Goal: Transaction & Acquisition: Purchase product/service

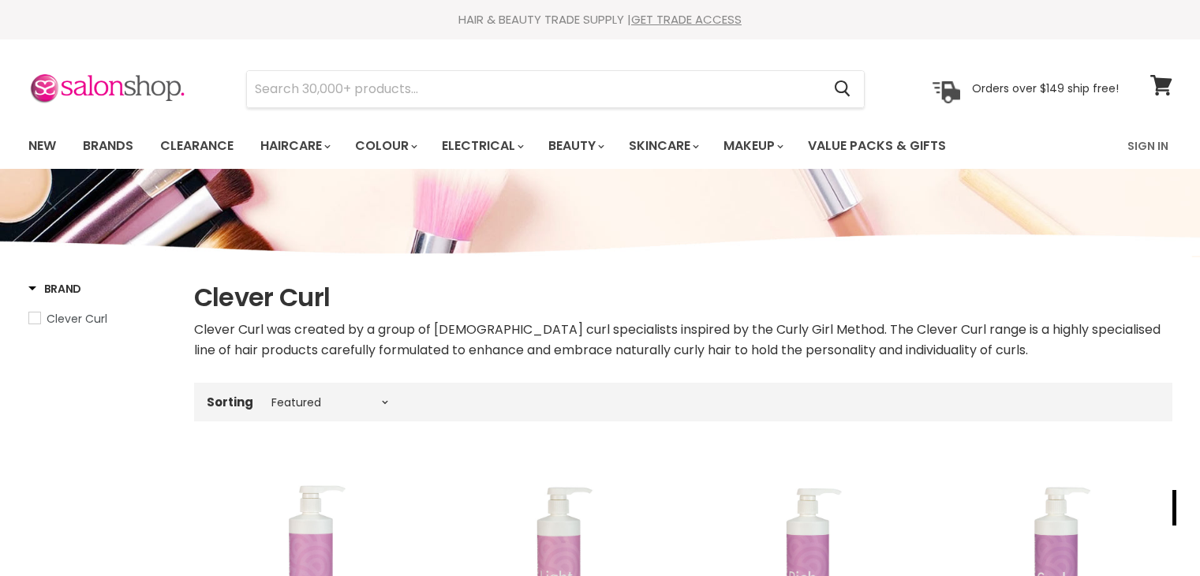
select select "manual"
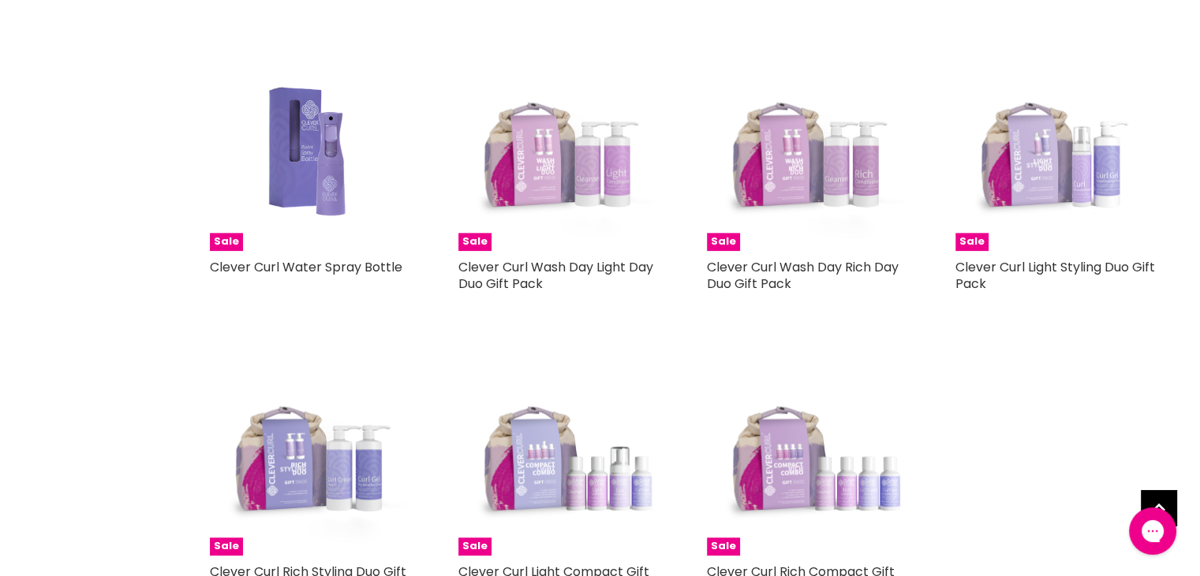
scroll to position [1971, 0]
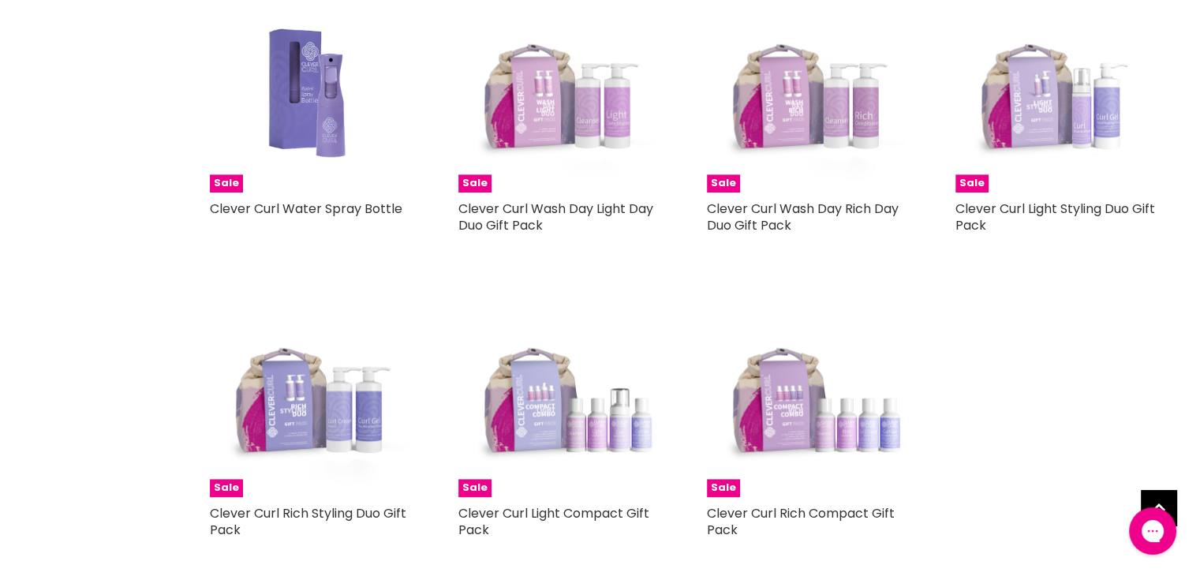
click at [1032, 193] on div "Sale Clever Curl Light Styling Duo Gift Pack Clever Curl Spoil yourself or a lo…" at bounding box center [1056, 120] width 233 height 288
click at [1029, 205] on link "Clever Curl Light Styling Duo Gift Pack" at bounding box center [1055, 217] width 200 height 35
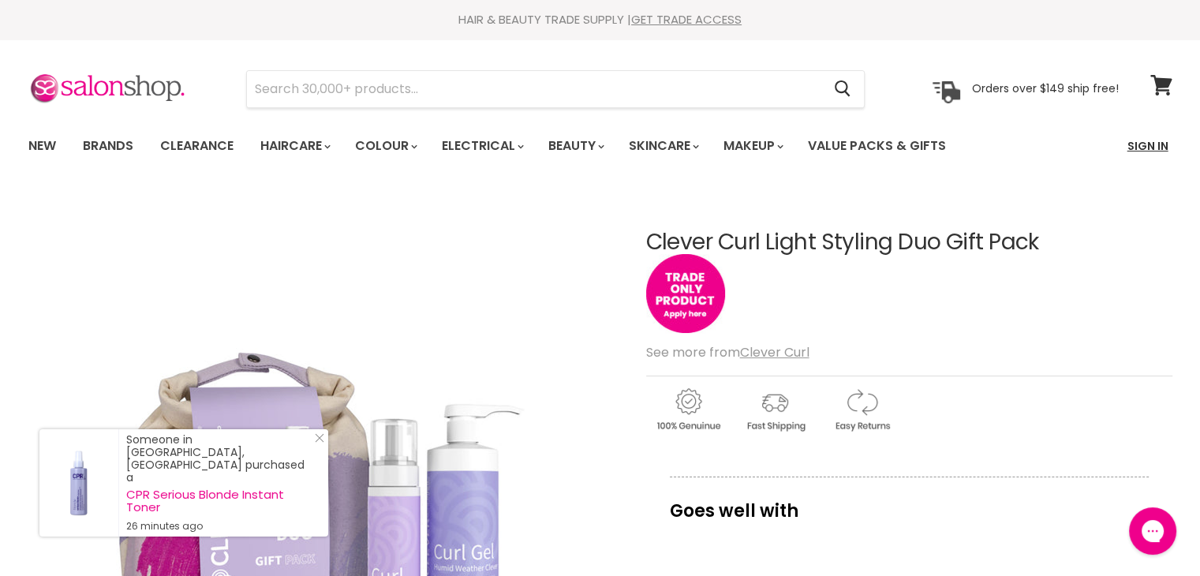
click at [1149, 143] on link "Sign In" at bounding box center [1148, 145] width 60 height 33
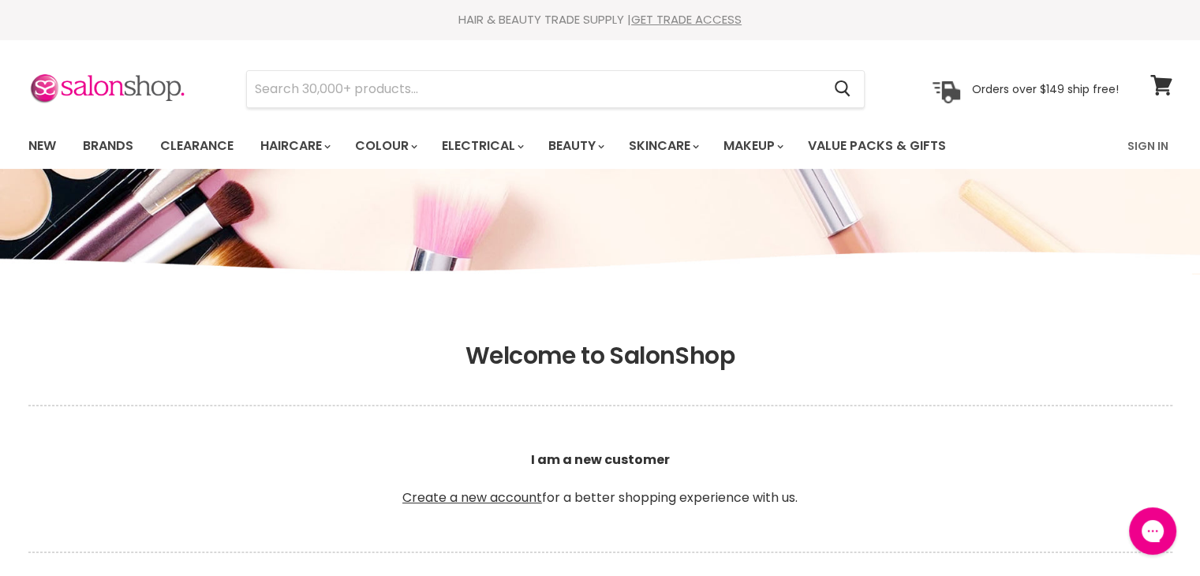
scroll to position [237, 0]
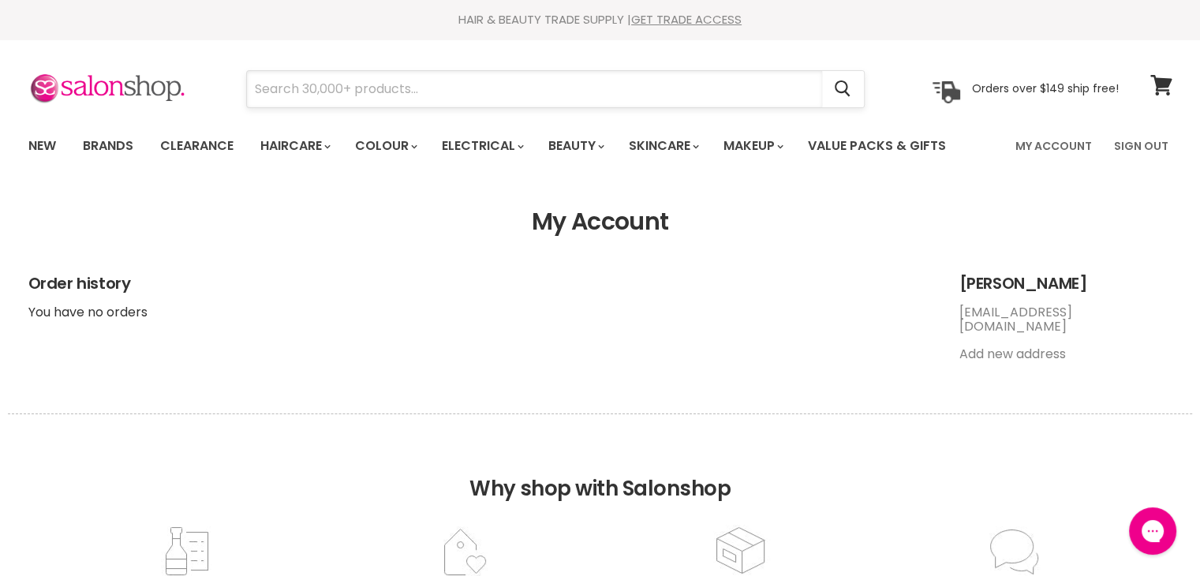
click at [283, 86] on input "Search" at bounding box center [534, 89] width 575 height 36
paste input "Clever Curl Styling Duo Pack - Light"
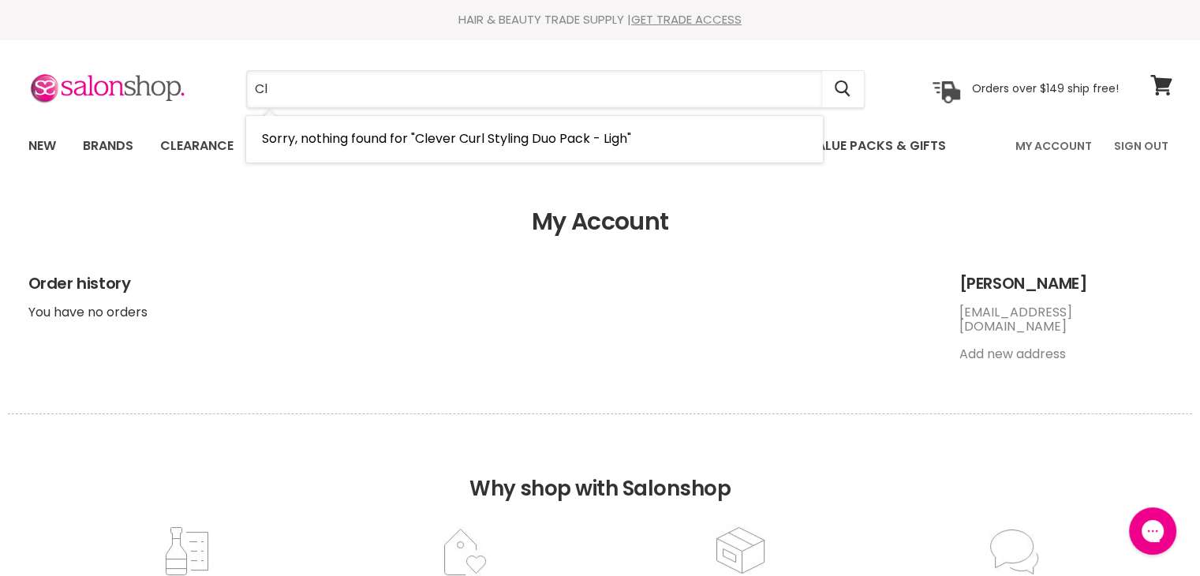
type input "C"
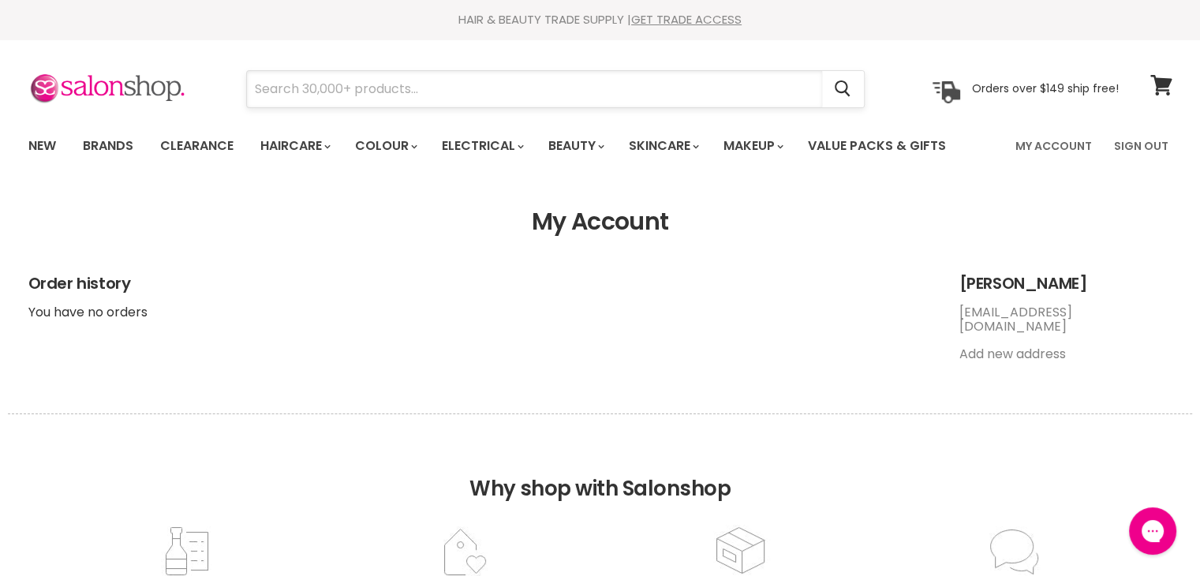
paste input "Clever Curl Travel Compact Pack - Light"
type input "Clever Curl Travel Compact Pack - Light"
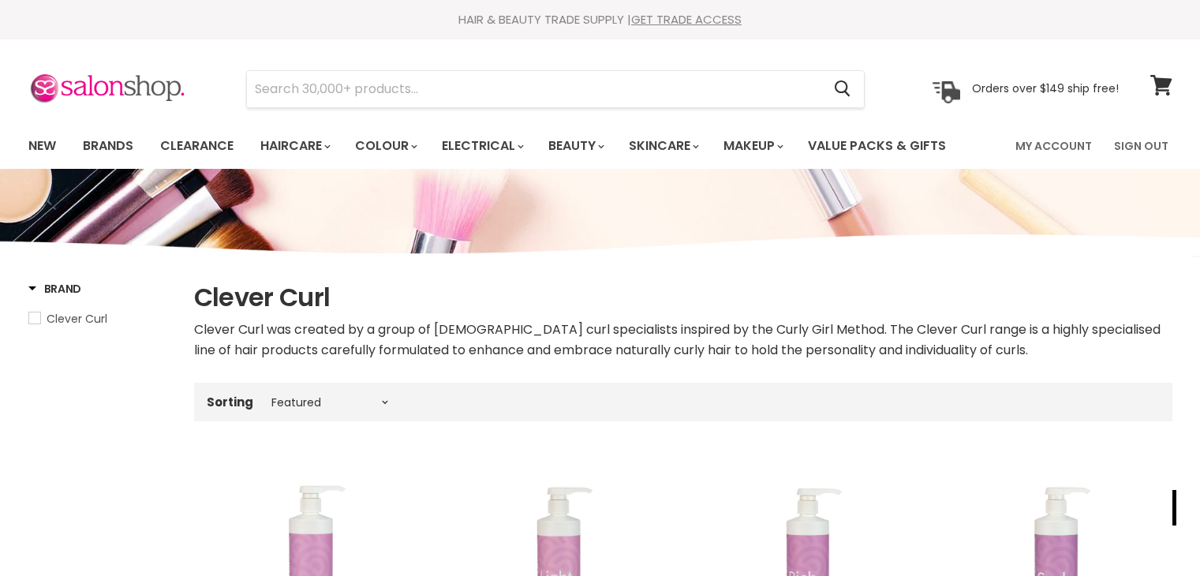
select select "manual"
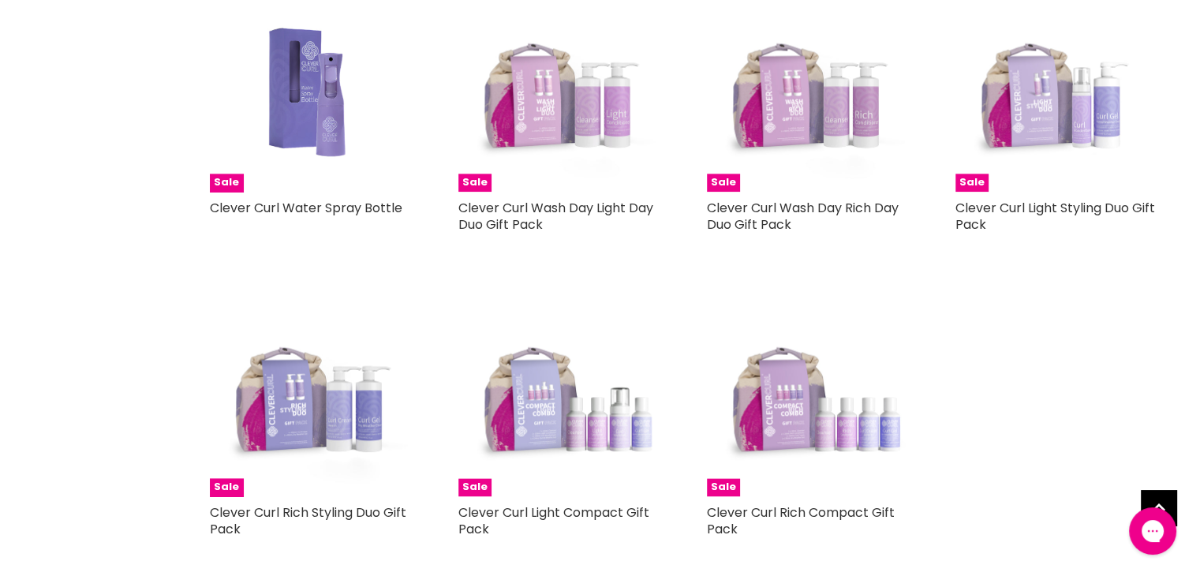
scroll to position [2051, 0]
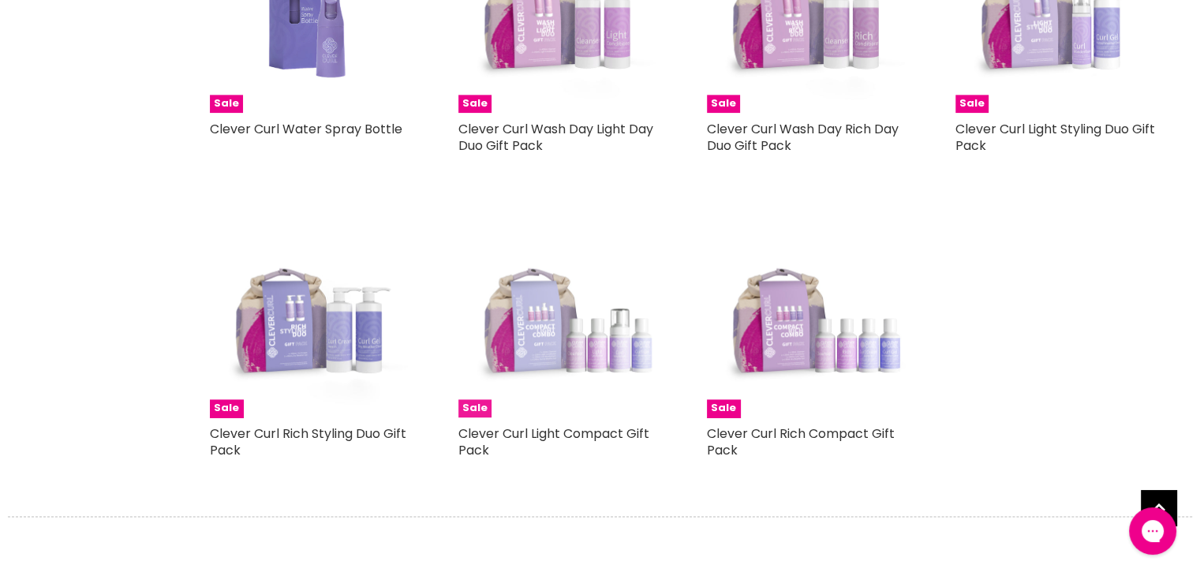
click at [528, 330] on img "Main content" at bounding box center [558, 316] width 201 height 201
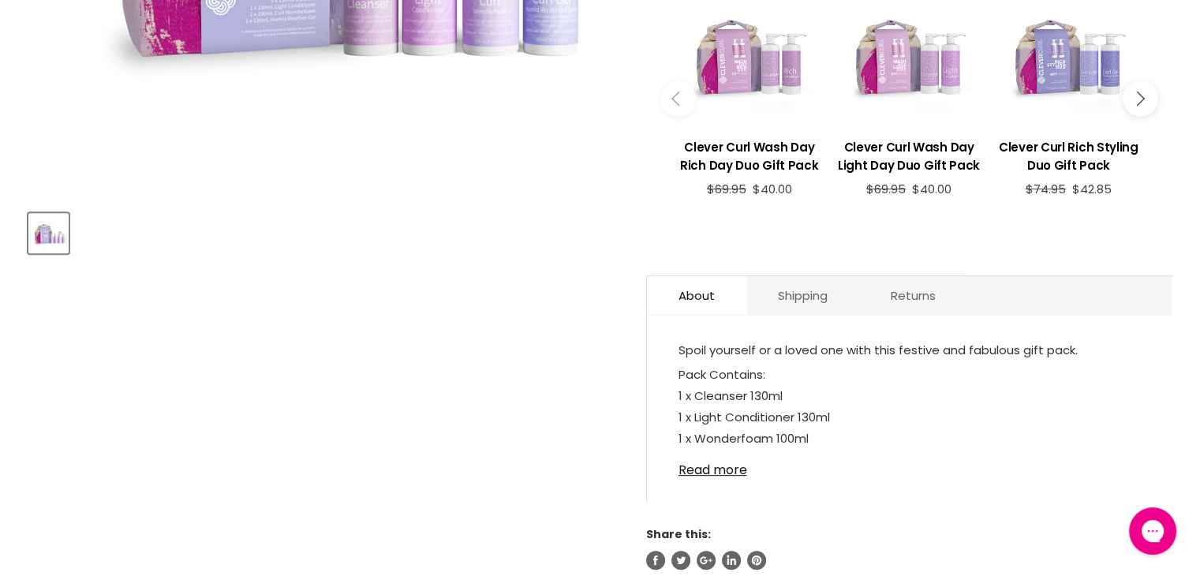
scroll to position [631, 0]
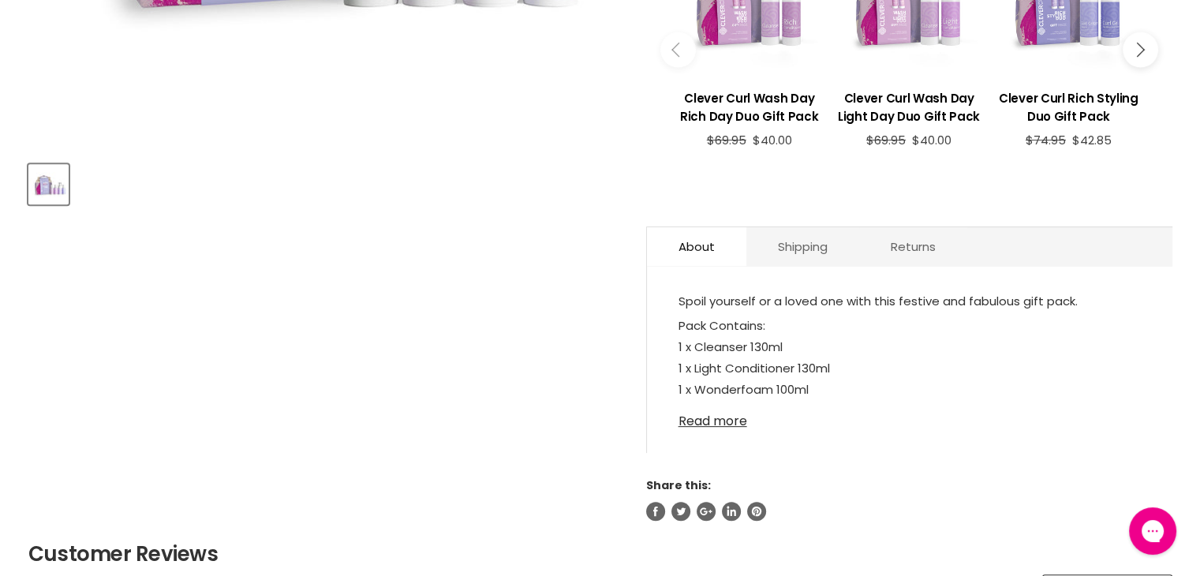
click at [710, 420] on link "Read more" at bounding box center [909, 417] width 462 height 24
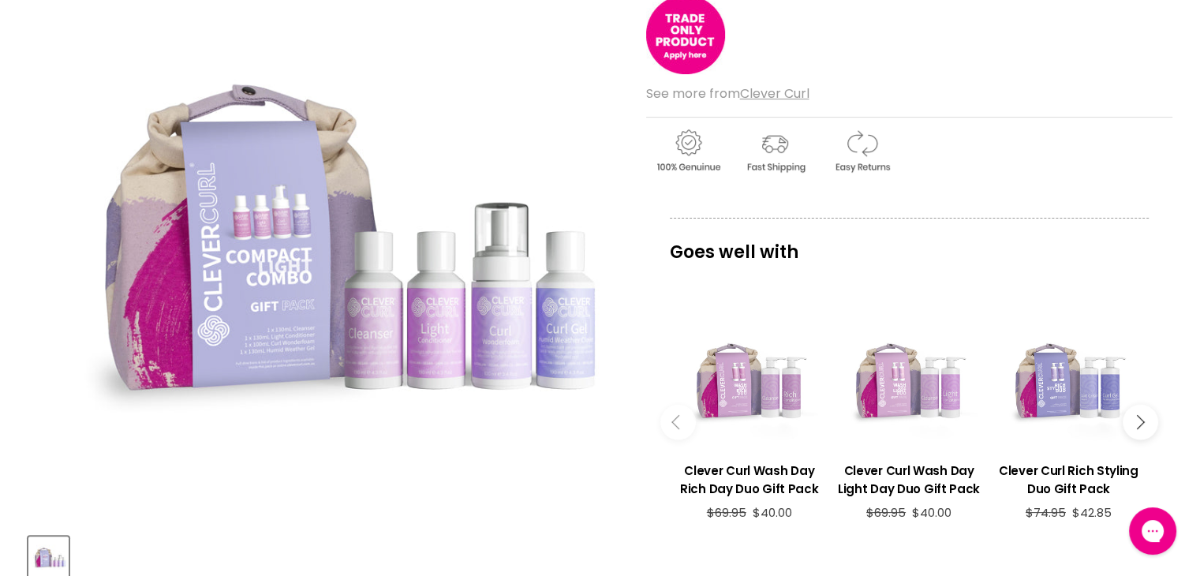
scroll to position [237, 0]
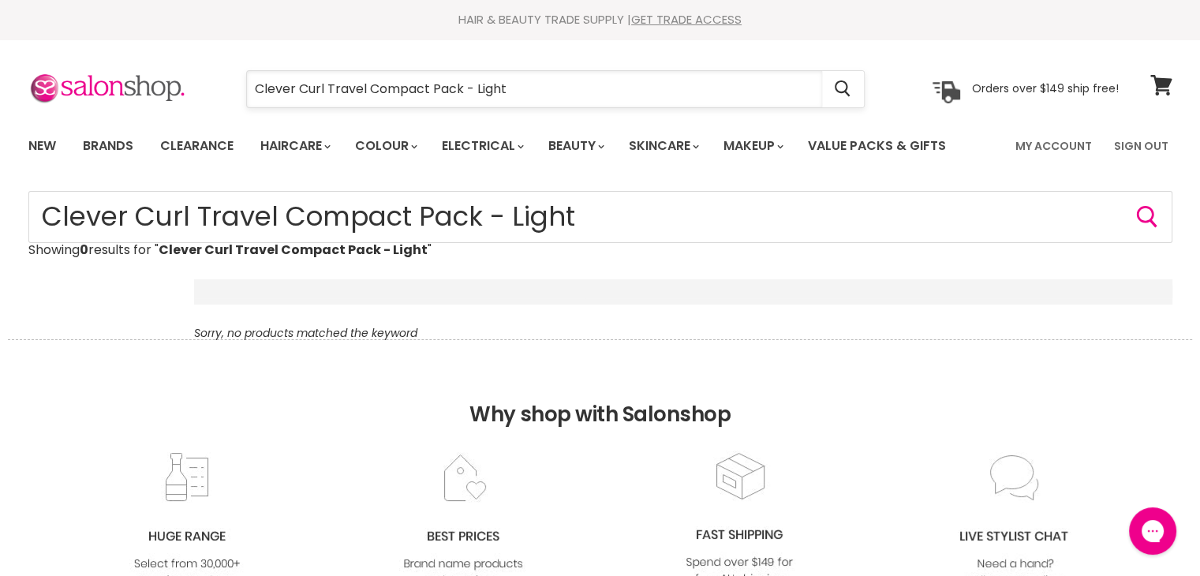
click at [462, 90] on input "Clever Curl Travel Compact Pack - Light" at bounding box center [534, 89] width 575 height 36
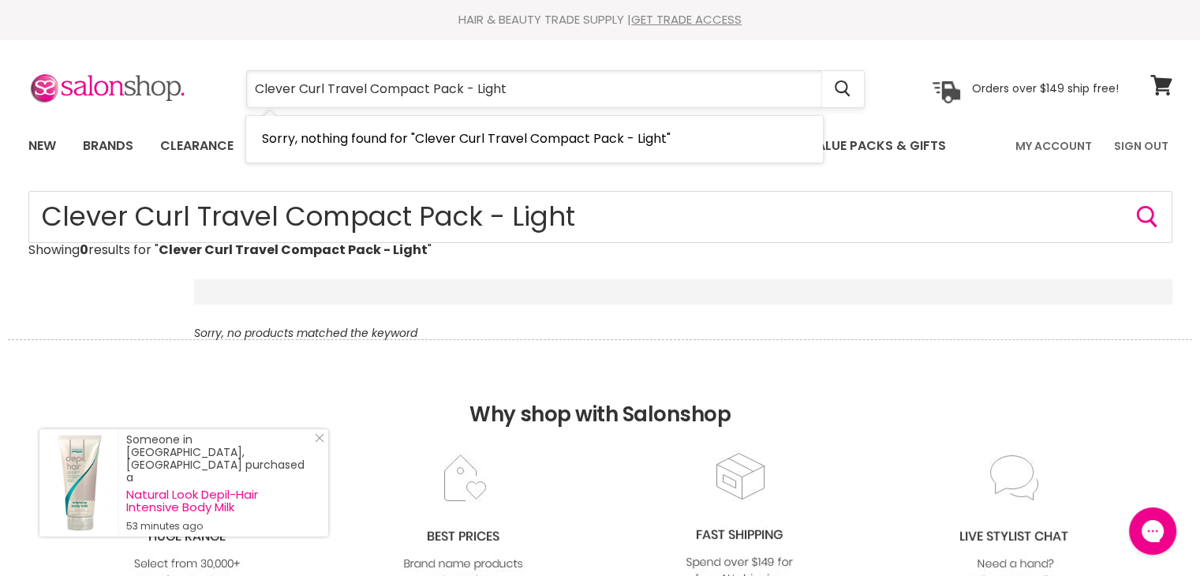
click at [428, 86] on input "Clever Curl Travel Compact Pack - Light" at bounding box center [534, 89] width 575 height 36
type input "Clever Curl Pack - Light"
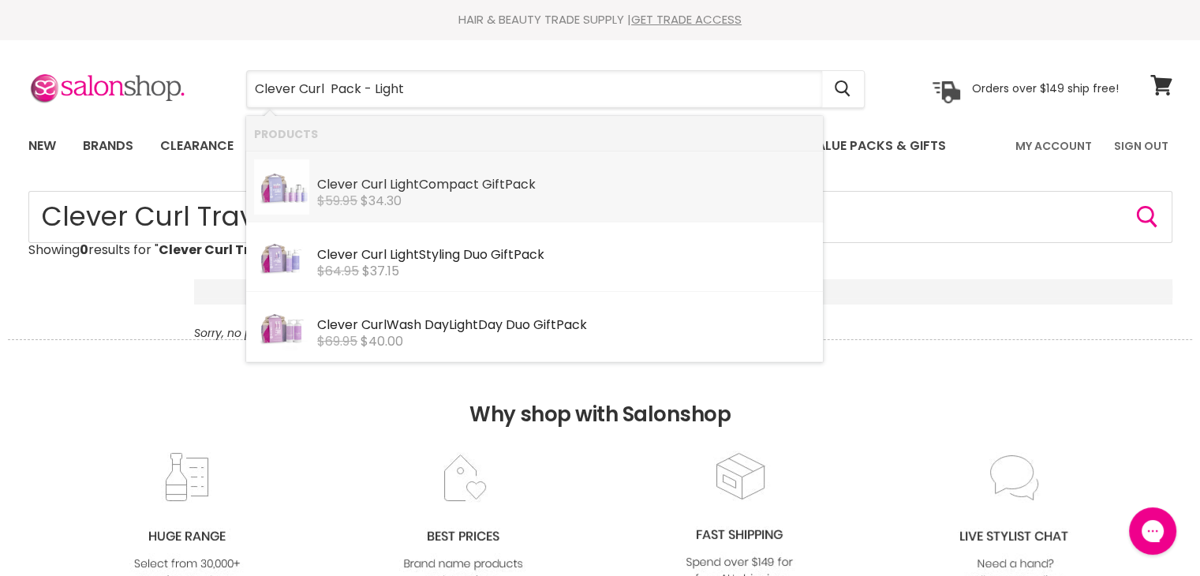
click at [464, 189] on div "Clever Curl Light Compact Gift Pack" at bounding box center [566, 186] width 498 height 17
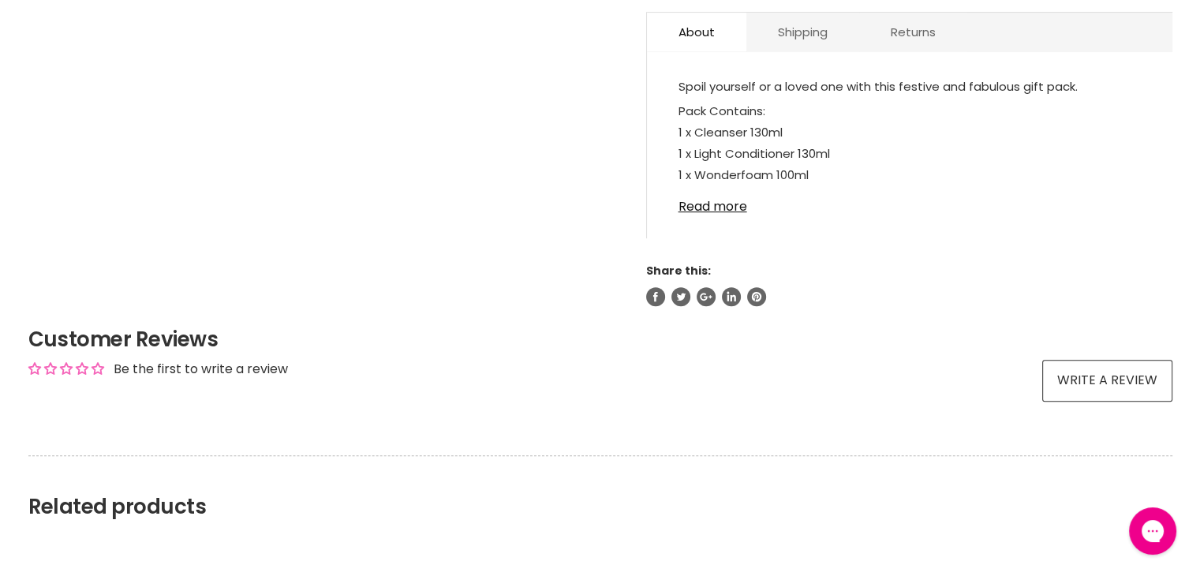
scroll to position [868, 0]
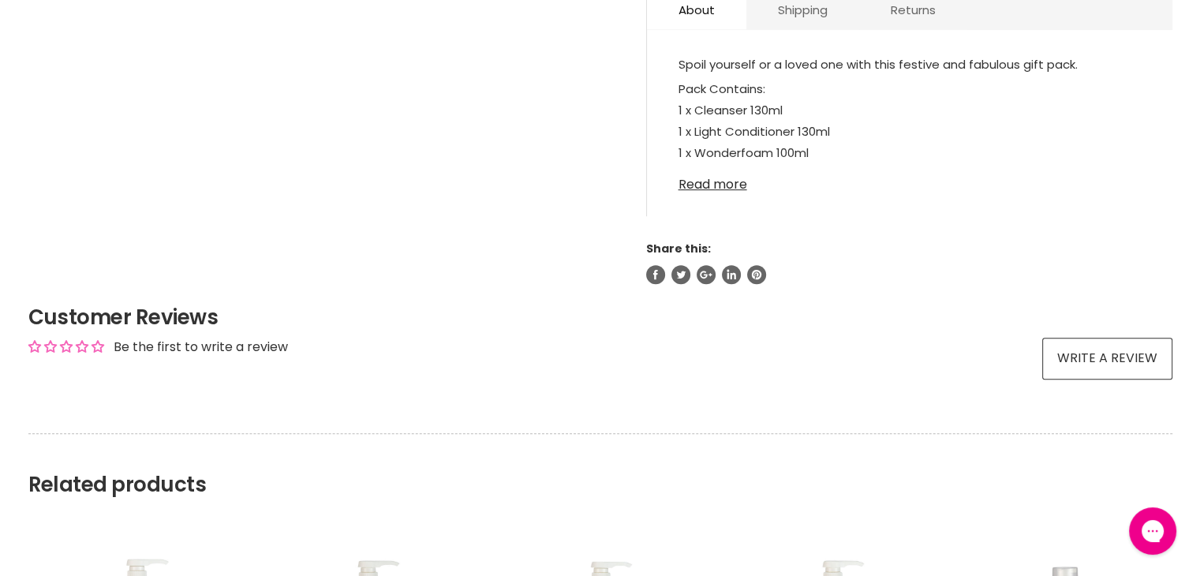
click at [686, 185] on link "Read more" at bounding box center [909, 180] width 462 height 24
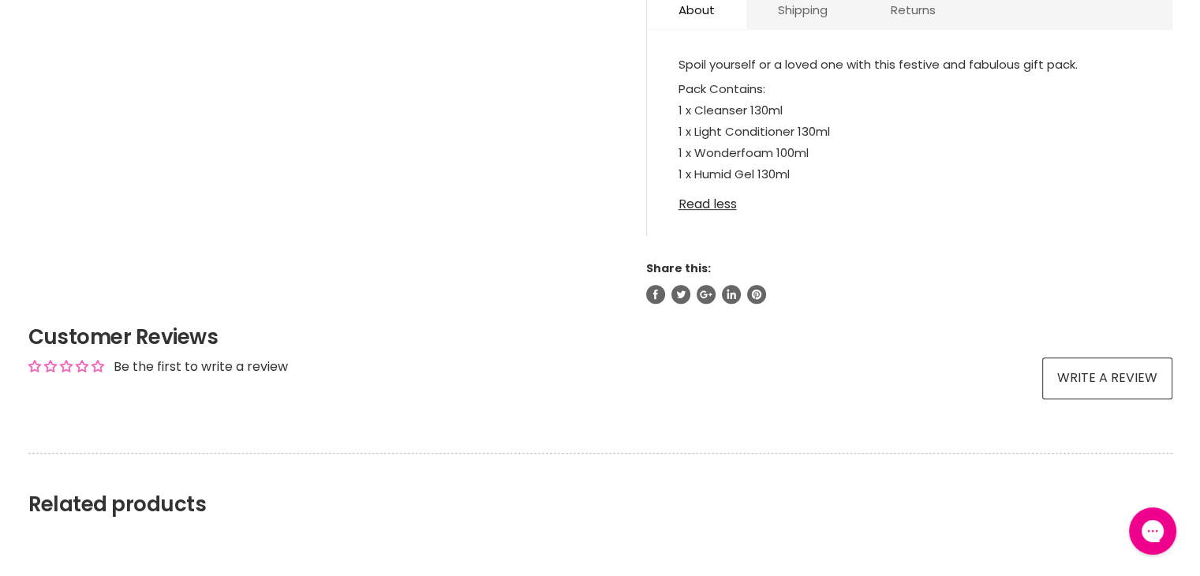
click at [690, 199] on link "Read less" at bounding box center [909, 200] width 462 height 24
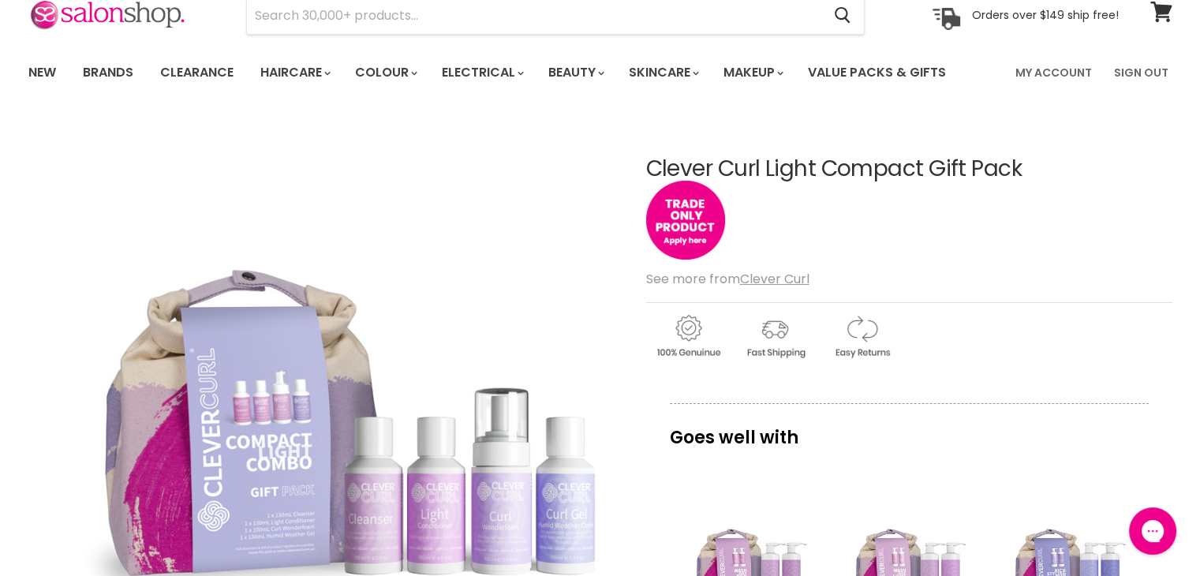
scroll to position [0, 0]
